Goal: Task Accomplishment & Management: Manage account settings

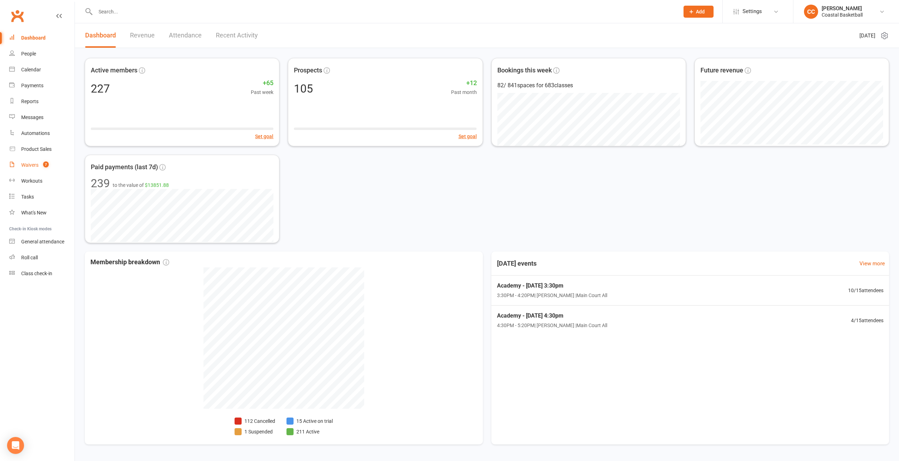
click at [30, 163] on div "Waivers" at bounding box center [29, 165] width 17 height 6
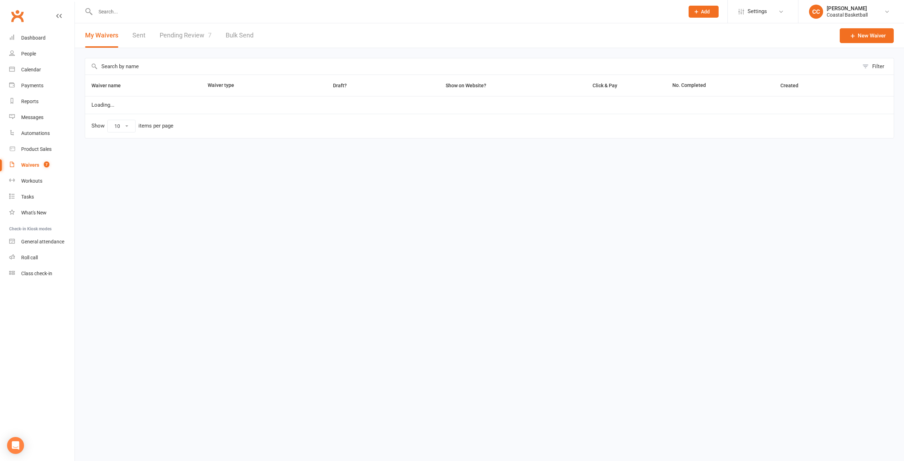
select select "25"
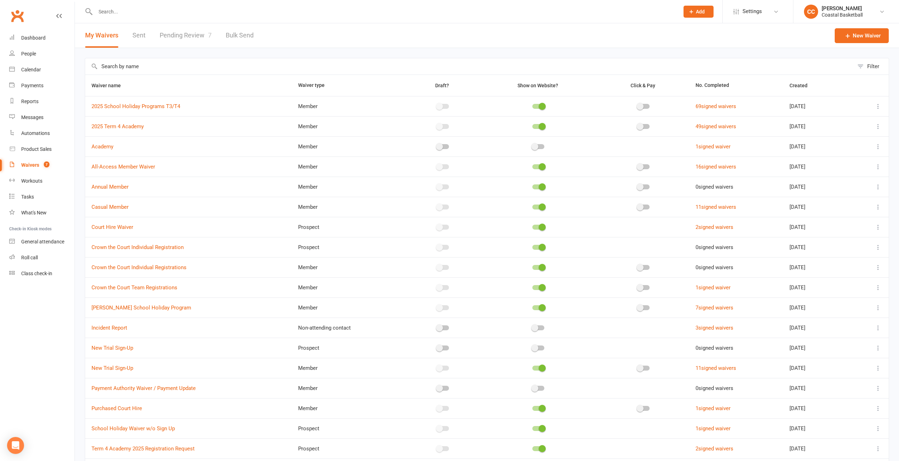
click at [195, 36] on link "Pending Review 7" at bounding box center [186, 35] width 52 height 24
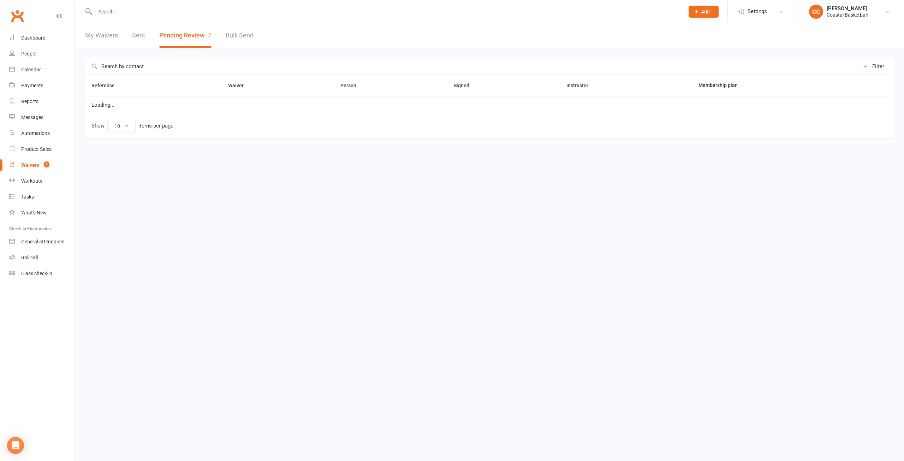
select select "25"
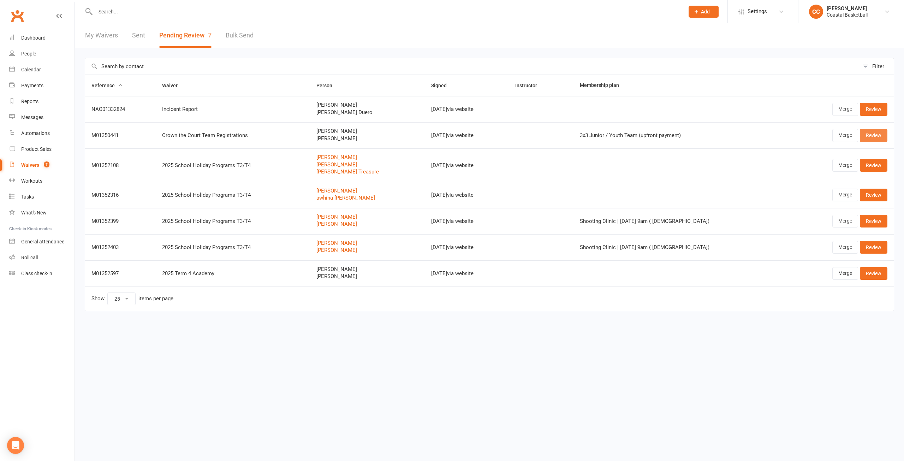
click at [877, 136] on link "Review" at bounding box center [874, 135] width 28 height 13
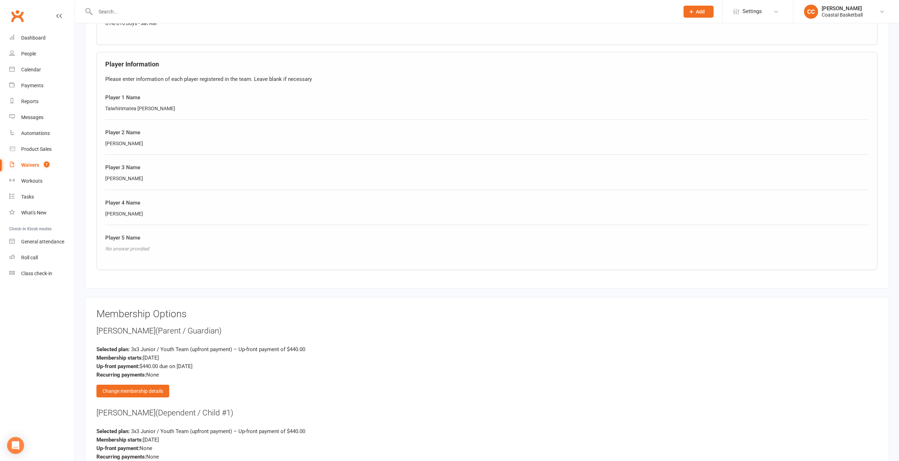
scroll to position [649, 0]
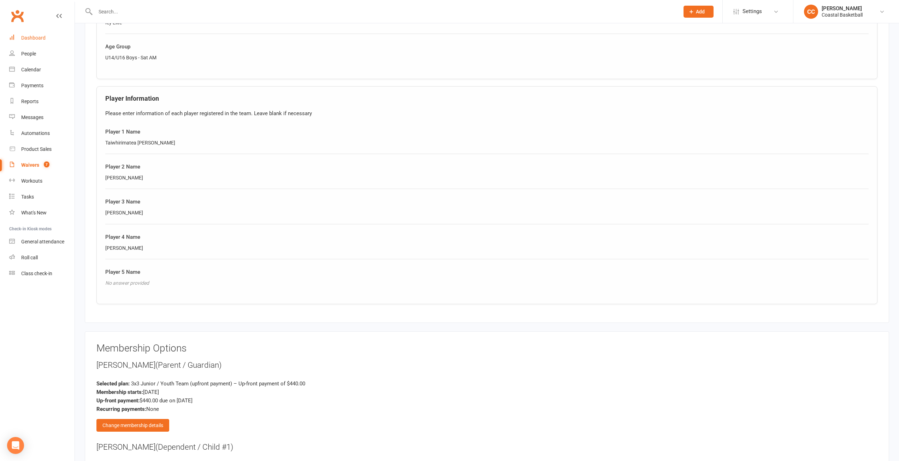
click at [35, 38] on div "Dashboard" at bounding box center [33, 38] width 24 height 6
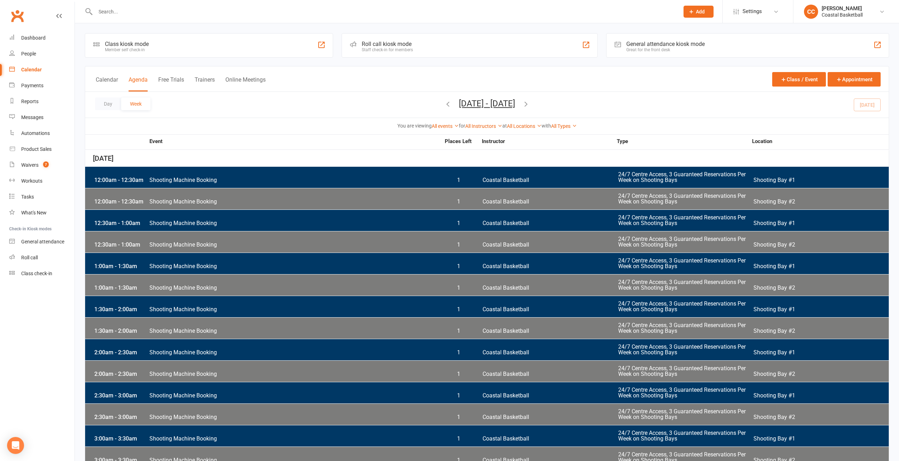
click at [287, 135] on div "Event Places Left Instructor Type Location" at bounding box center [487, 142] width 804 height 15
click at [32, 165] on div "Waivers" at bounding box center [29, 165] width 17 height 6
select select "25"
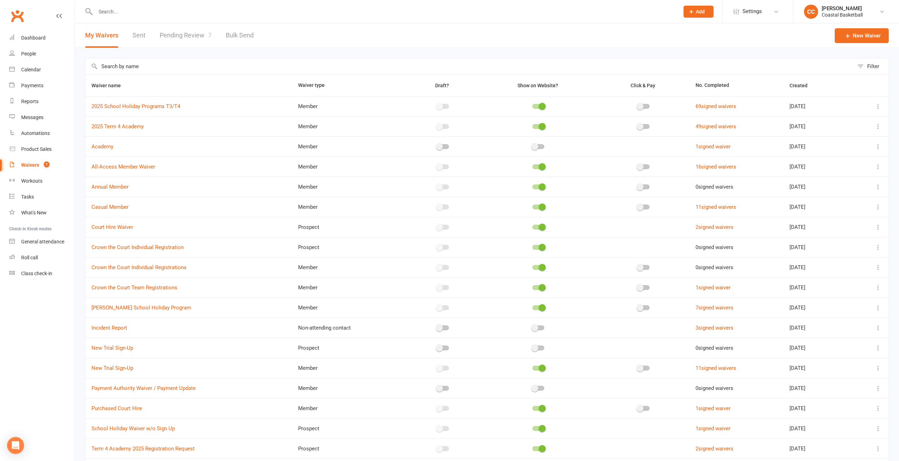
click at [188, 32] on link "Pending Review 7" at bounding box center [186, 35] width 52 height 24
select select "25"
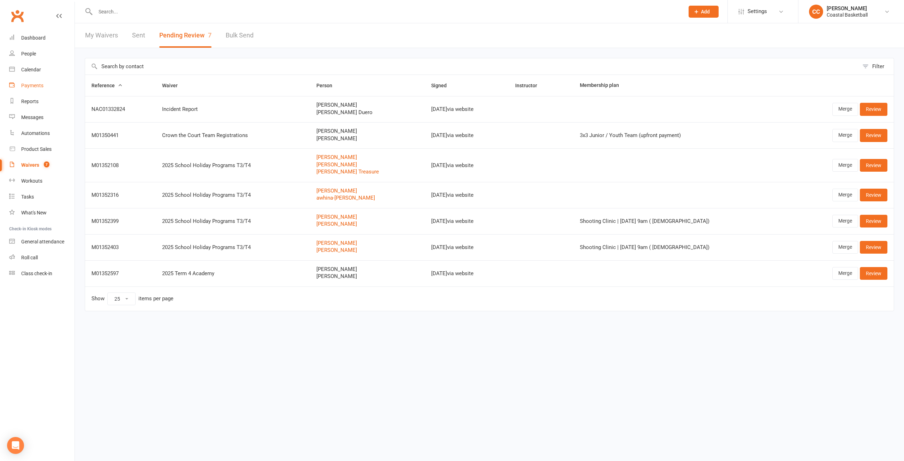
click at [41, 87] on div "Payments" at bounding box center [32, 86] width 22 height 6
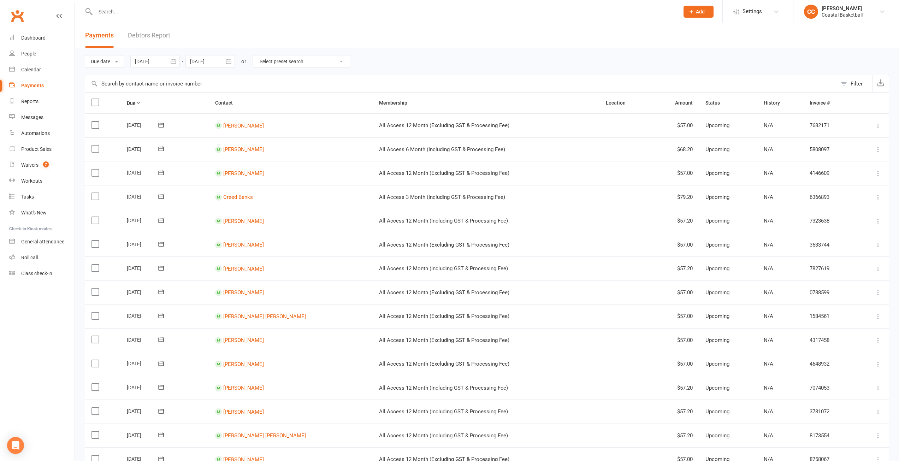
drag, startPoint x: 0, startPoint y: 115, endPoint x: 524, endPoint y: 15, distance: 533.8
click at [524, 15] on input "text" at bounding box center [383, 12] width 581 height 10
click at [116, 34] on div "Payments Debtors Report" at bounding box center [128, 35] width 106 height 24
click at [146, 34] on link "Debtors Report" at bounding box center [149, 35] width 42 height 24
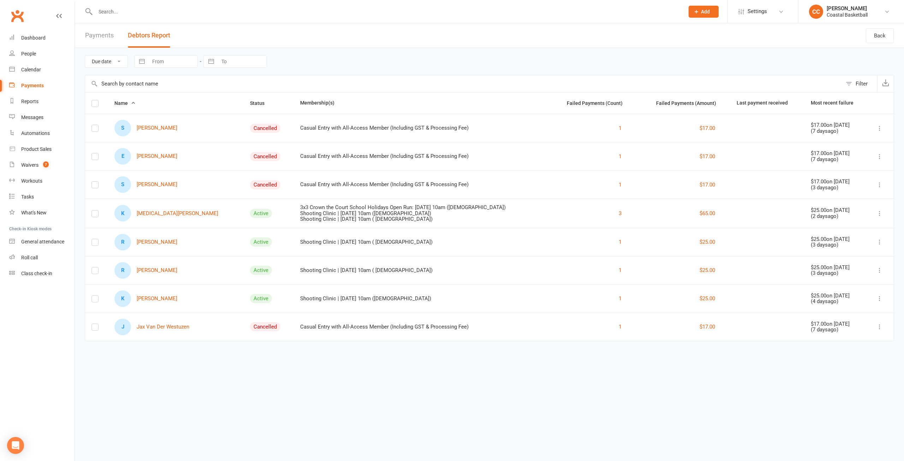
click at [416, 355] on html "Prospect Member Non-attending contact Class / event Appointment Task Membership…" at bounding box center [452, 180] width 904 height 361
click at [782, 12] on icon at bounding box center [781, 12] width 6 height 6
click at [776, 28] on link "Membership Plans" at bounding box center [763, 31] width 70 height 16
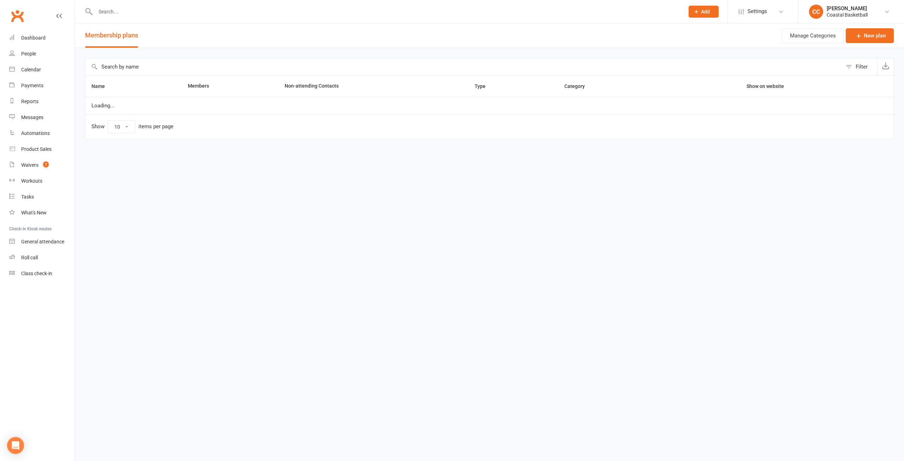
select select "50"
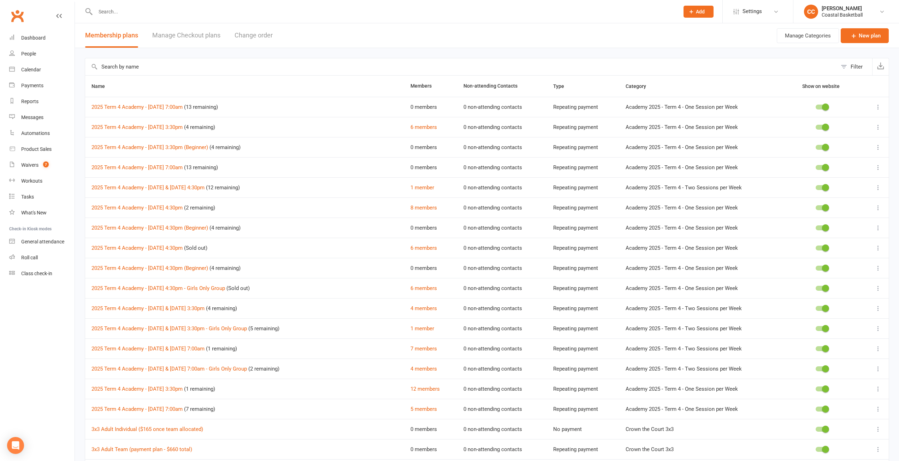
drag, startPoint x: 598, startPoint y: 236, endPoint x: 550, endPoint y: 203, distance: 58.2
